Goal: Check status: Check status

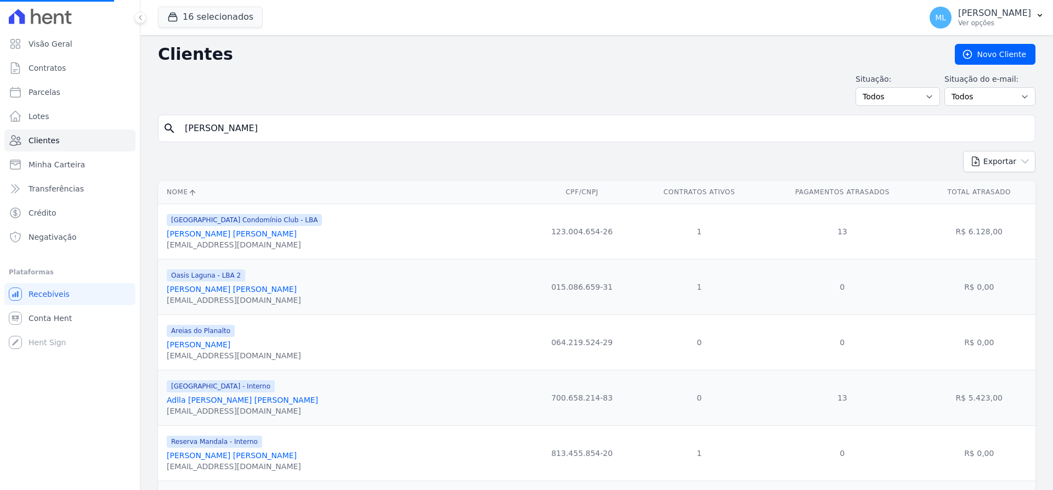
click at [304, 132] on input "[PERSON_NAME]" at bounding box center [604, 128] width 852 height 22
drag, startPoint x: 304, startPoint y: 132, endPoint x: 74, endPoint y: 122, distance: 230.5
type input "samira"
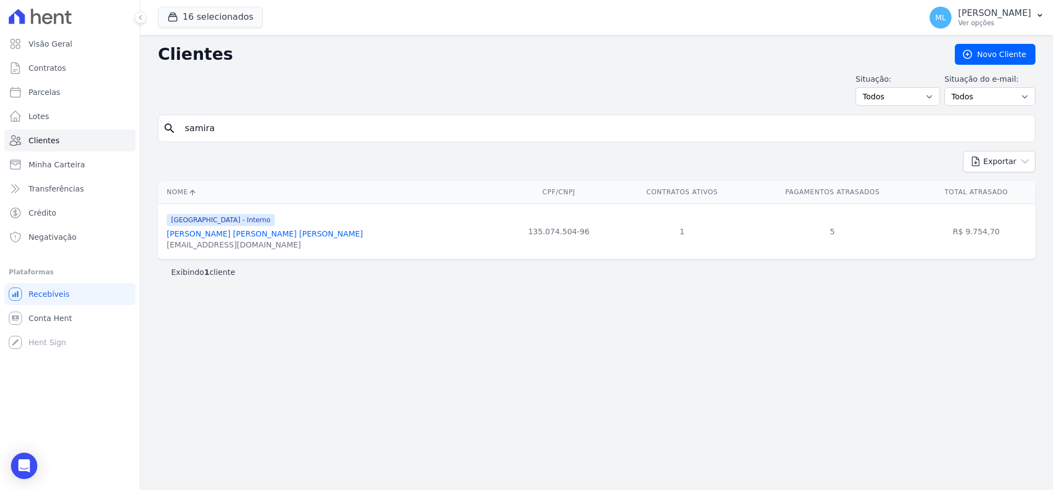
click at [257, 236] on link "[PERSON_NAME] [PERSON_NAME] [PERSON_NAME]" at bounding box center [265, 233] width 196 height 9
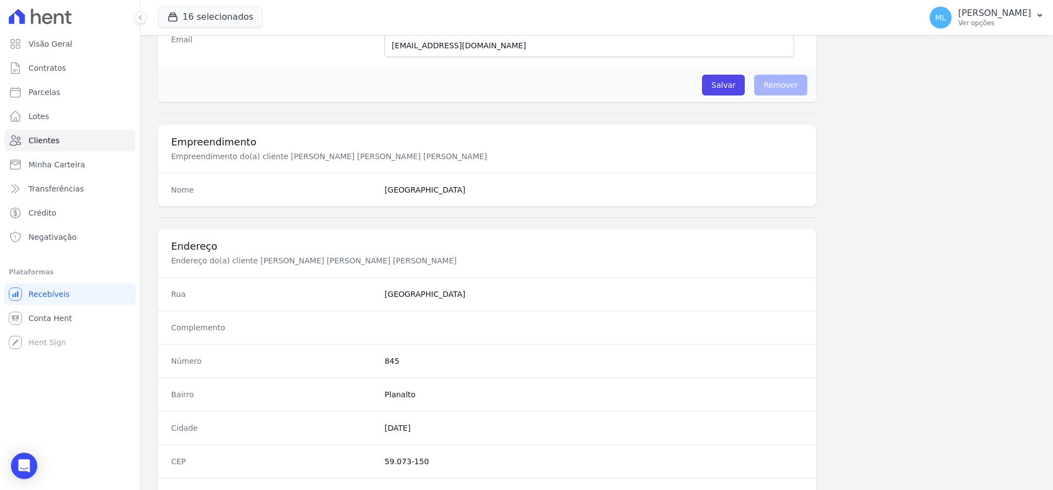
scroll to position [536, 0]
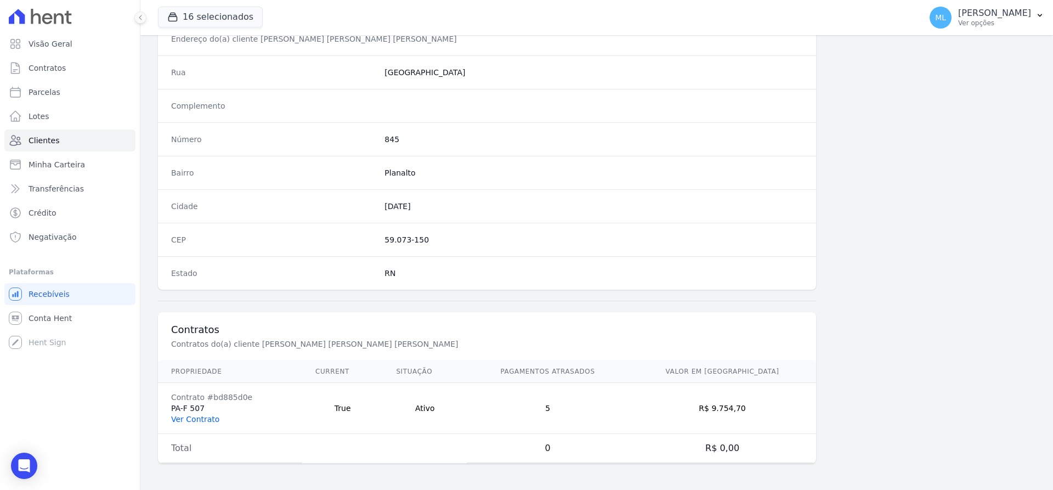
click at [200, 415] on link "Ver Contrato" at bounding box center [195, 419] width 48 height 9
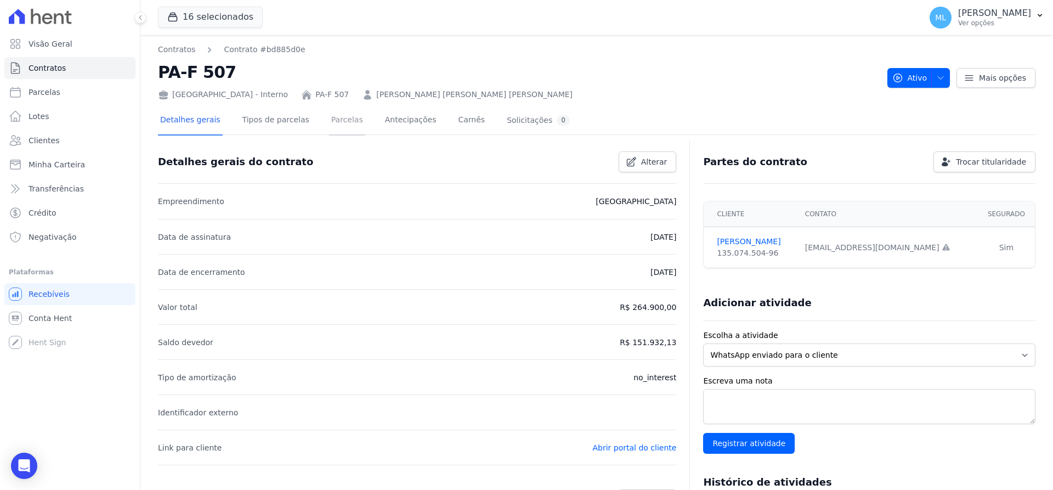
click at [329, 117] on link "Parcelas" at bounding box center [347, 120] width 36 height 29
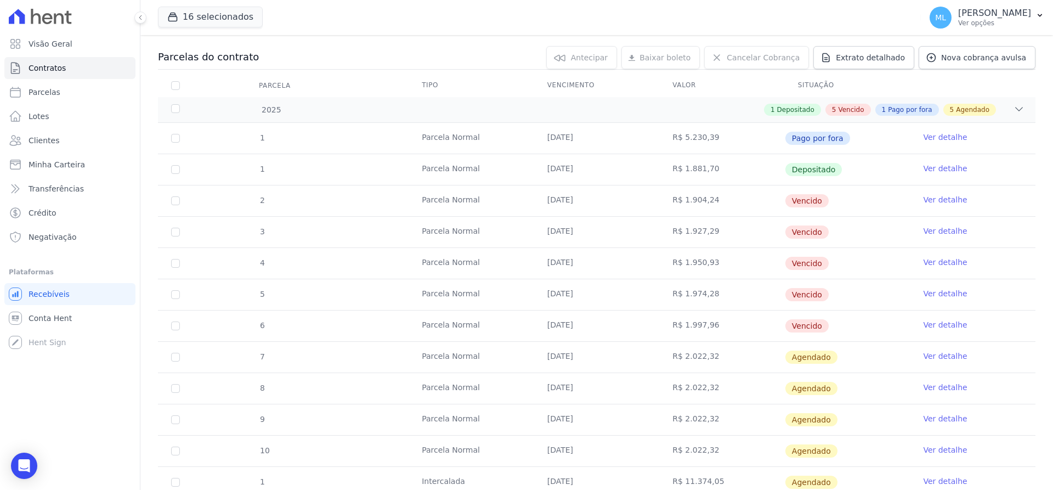
scroll to position [110, 0]
